Goal: Find specific page/section: Find specific page/section

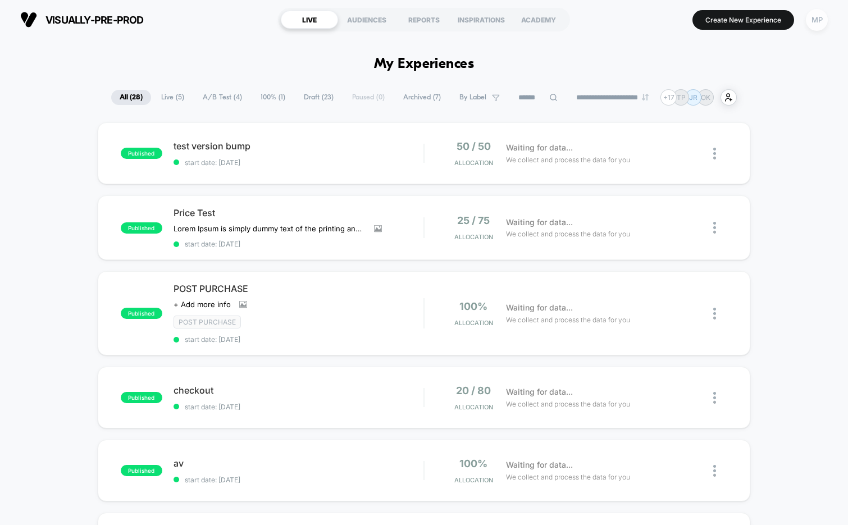
click at [811, 19] on div "MP" at bounding box center [817, 20] width 22 height 22
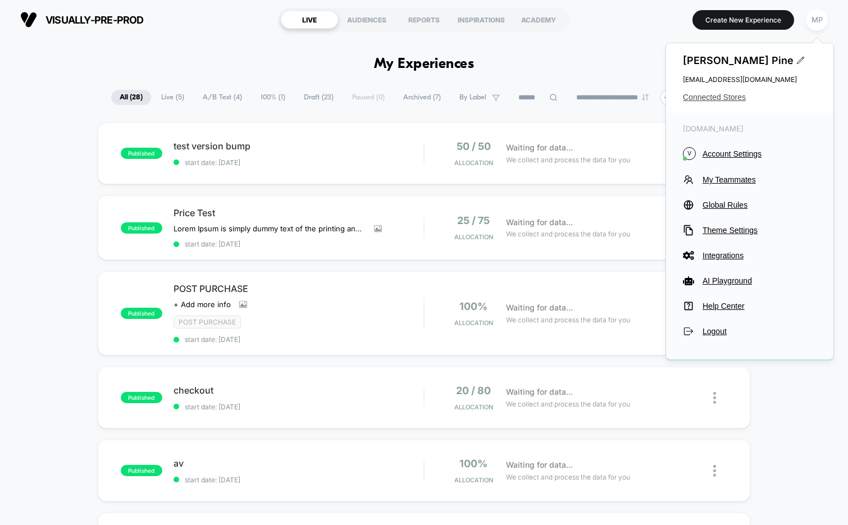
click at [713, 98] on span "Connected Stores" at bounding box center [750, 97] width 134 height 9
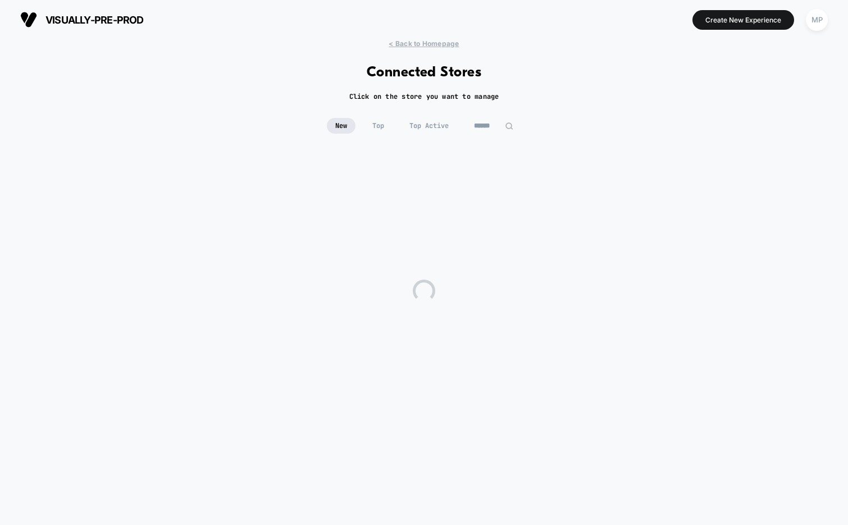
click at [488, 125] on input at bounding box center [493, 126] width 56 height 16
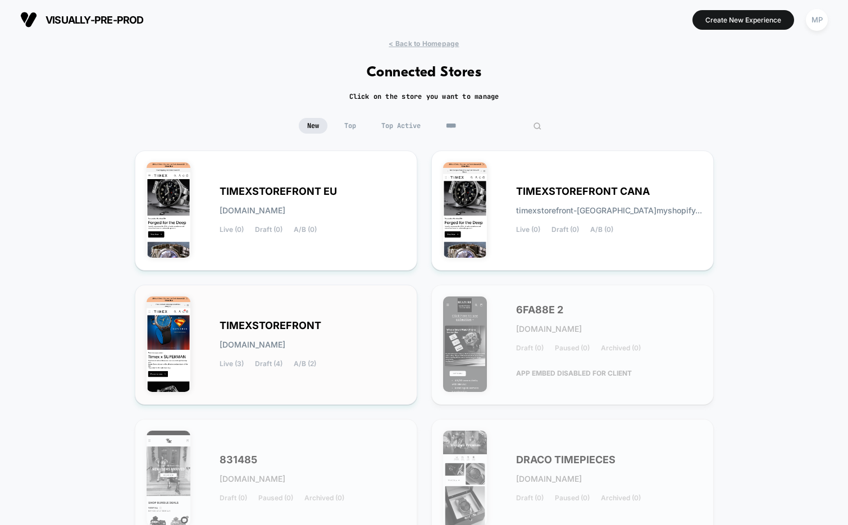
type input "****"
click at [310, 323] on span "TIMEXSTOREFRONT" at bounding box center [271, 326] width 102 height 8
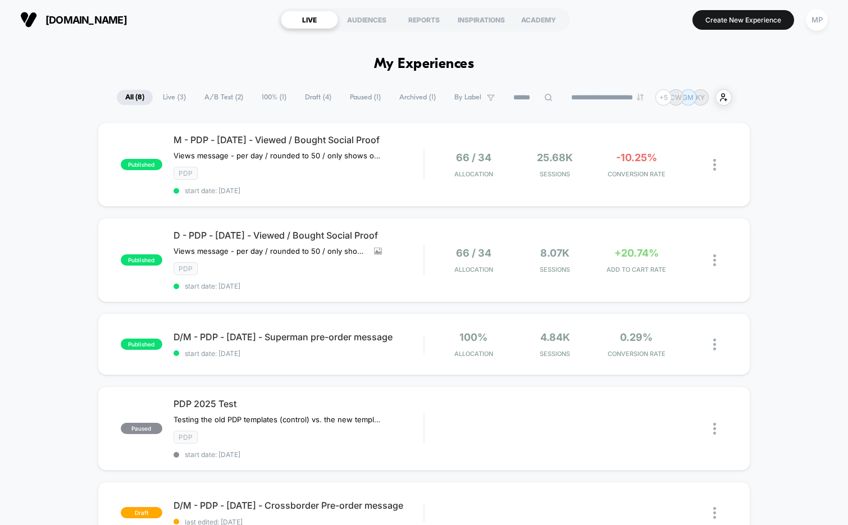
click at [309, 101] on span "Draft ( 4 )" at bounding box center [317, 97] width 43 height 15
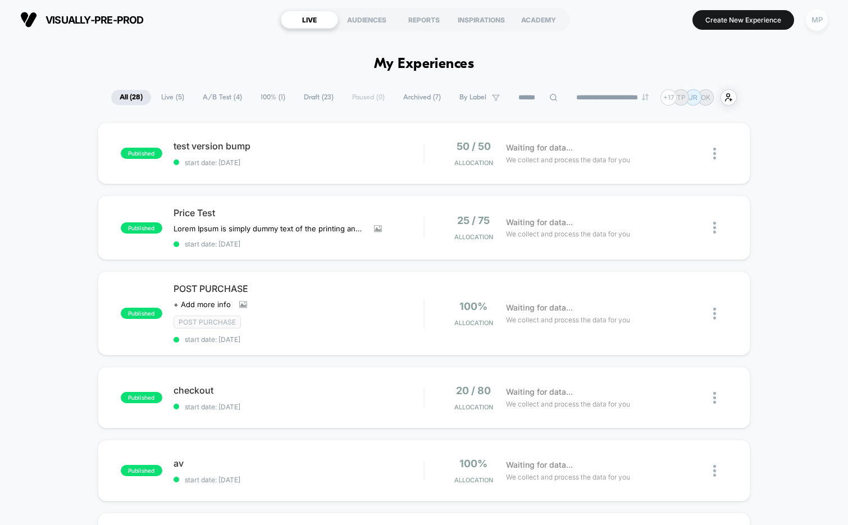
click at [814, 15] on div "MP" at bounding box center [817, 20] width 22 height 22
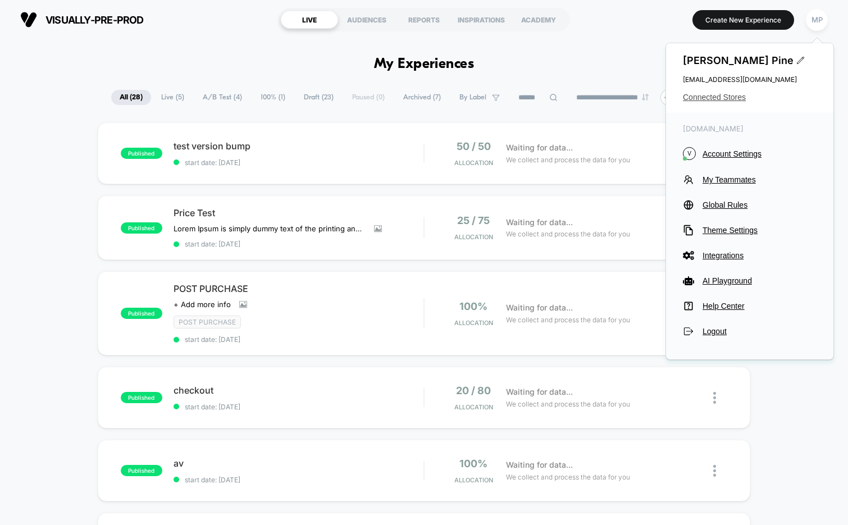
click at [727, 95] on span "Connected Stores" at bounding box center [750, 97] width 134 height 9
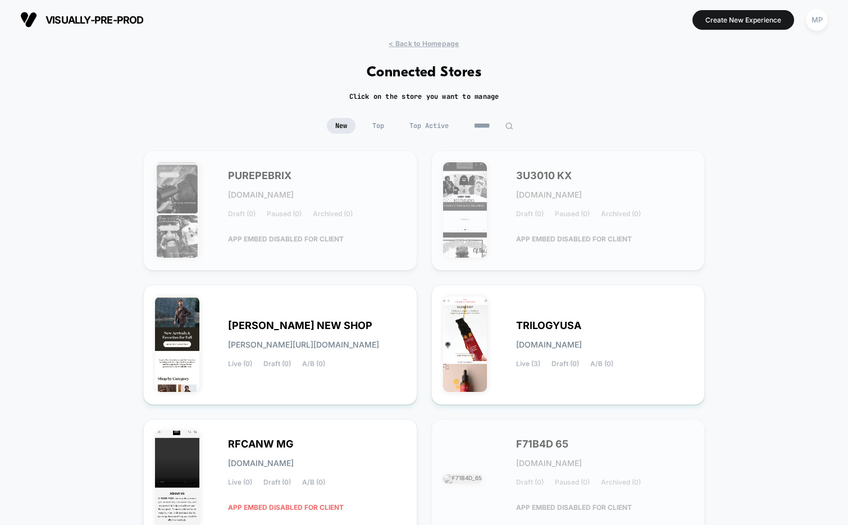
click at [497, 129] on input at bounding box center [493, 126] width 56 height 16
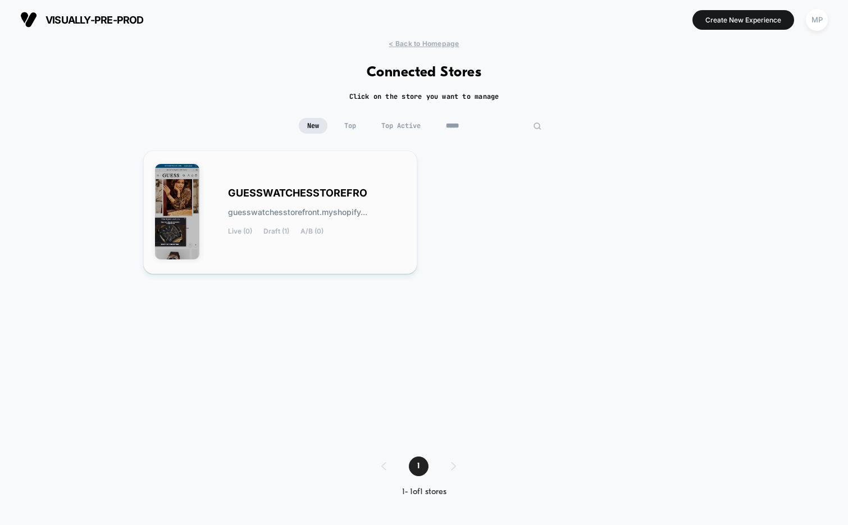
type input "*****"
click at [345, 178] on div "GUESSWATCHESSTOREFRO guesswatchesstorefront.myshopify... Live (0) Draft (1) A/B…" at bounding box center [280, 212] width 250 height 100
